Goal: Ask a question

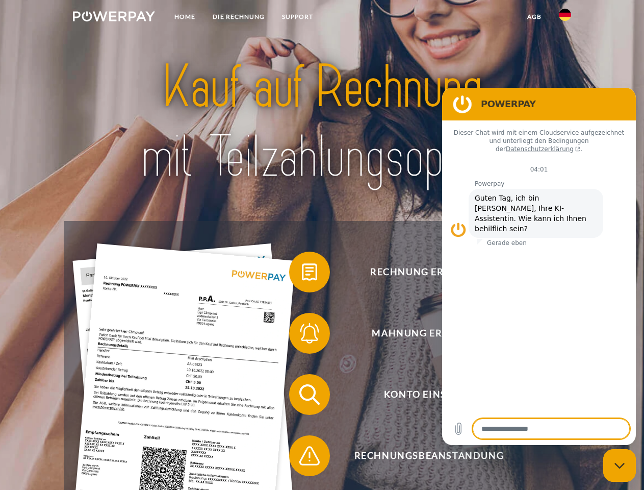
click at [114, 18] on img at bounding box center [114, 16] width 82 height 10
click at [565, 18] on img at bounding box center [565, 15] width 12 height 12
click at [534, 17] on link "agb" at bounding box center [535, 17] width 32 height 18
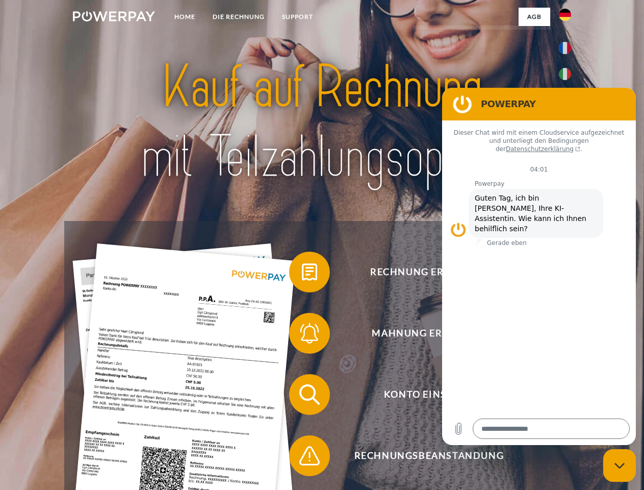
click at [302, 274] on span at bounding box center [294, 271] width 51 height 51
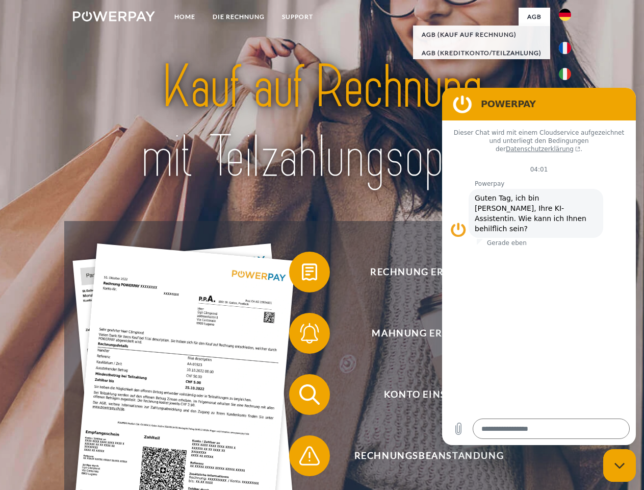
click at [302, 335] on span at bounding box center [294, 332] width 51 height 51
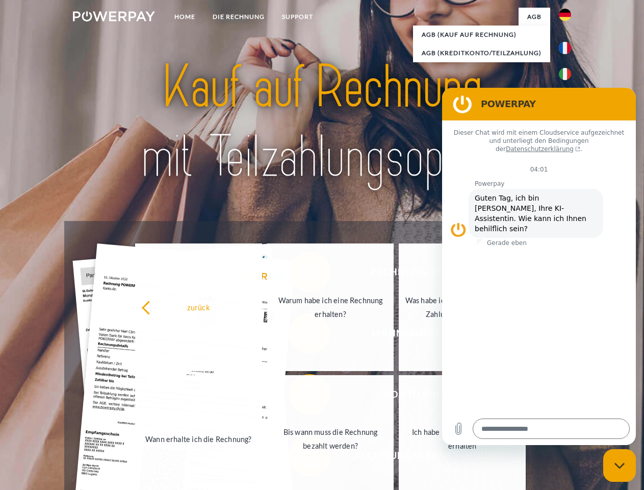
click at [302, 396] on link "Bis wann muss die Rechnung bezahlt werden?" at bounding box center [330, 438] width 127 height 127
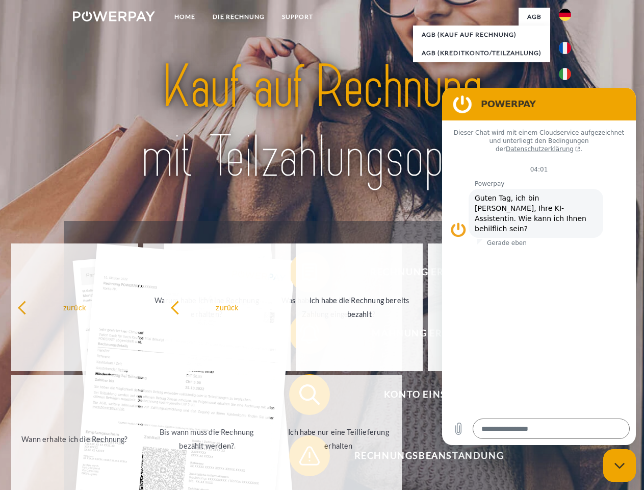
click at [302, 457] on span at bounding box center [294, 455] width 51 height 51
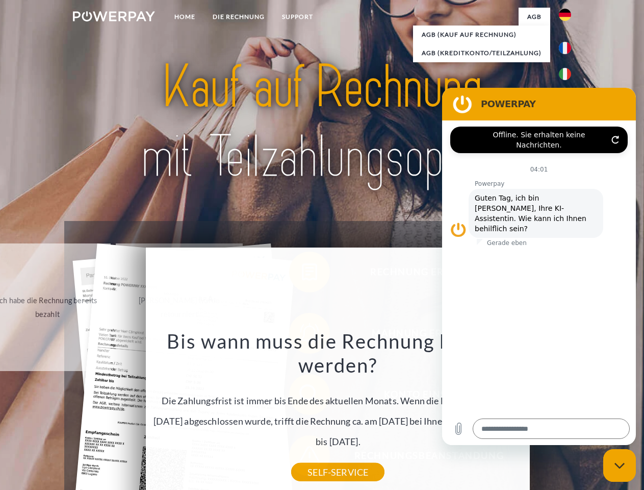
click at [620, 465] on icon "Messaging-Fenster schließen" at bounding box center [619, 465] width 11 height 7
type textarea "*"
